Goal: Task Accomplishment & Management: Manage account settings

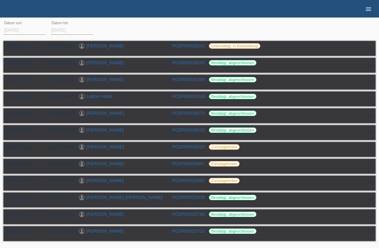
click at [367, 11] on icon "menu" at bounding box center [368, 9] width 7 height 7
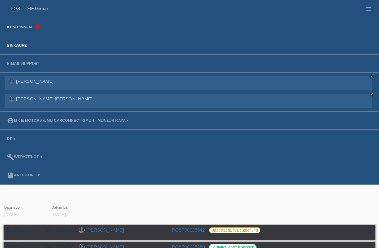
click at [28, 29] on link "Kund*innen" at bounding box center [20, 27] width 32 height 4
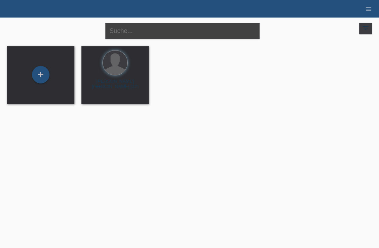
click at [181, 35] on input "text" at bounding box center [182, 31] width 154 height 16
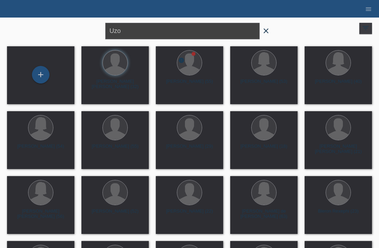
type input "Uzo"
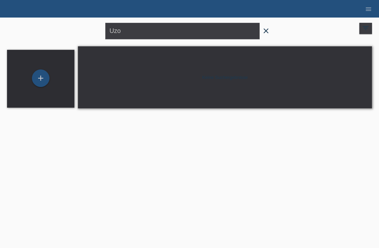
click at [267, 31] on icon "close" at bounding box center [266, 31] width 8 height 8
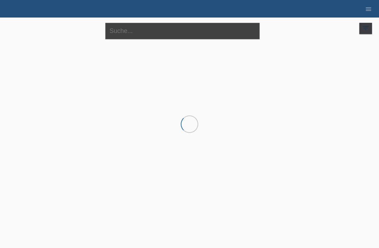
click at [208, 35] on input "text" at bounding box center [182, 31] width 154 height 16
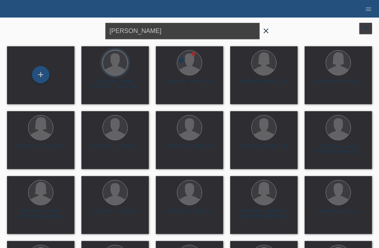
type input "David"
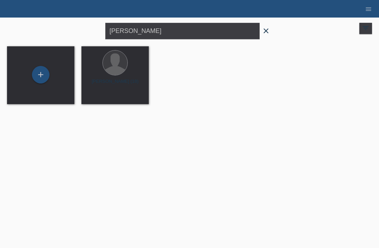
click at [270, 27] on icon "close" at bounding box center [266, 31] width 8 height 8
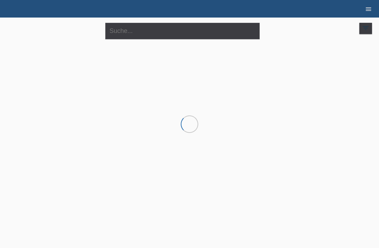
click at [368, 11] on icon "menu" at bounding box center [368, 9] width 7 height 7
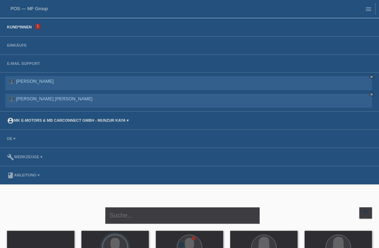
click at [105, 122] on link "account_circle MK E-MOTORS & MB CarConnect GmbH - Munzur Kaya ▾" at bounding box center [68, 120] width 129 height 4
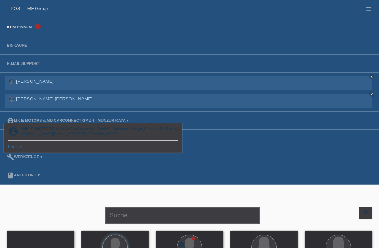
click at [12, 147] on link "Logout" at bounding box center [15, 146] width 14 height 5
